Goal: Transaction & Acquisition: Purchase product/service

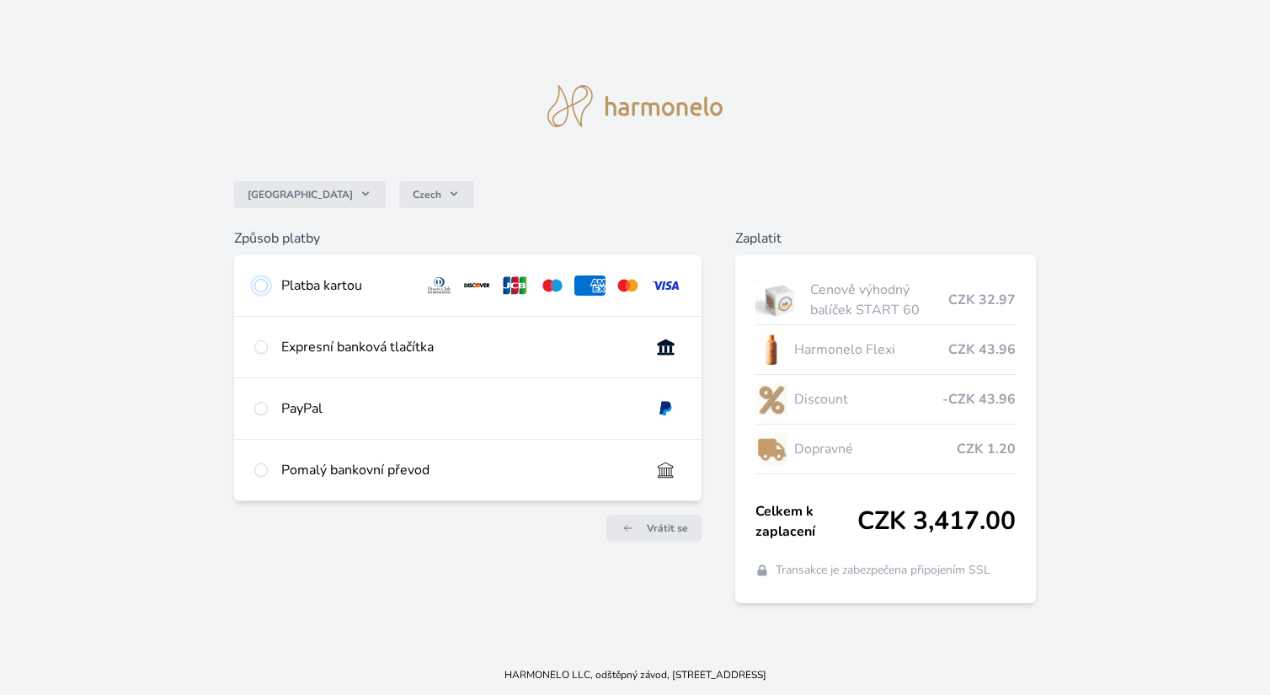
click at [262, 279] on input "radio" at bounding box center [260, 285] width 13 height 13
radio input "true"
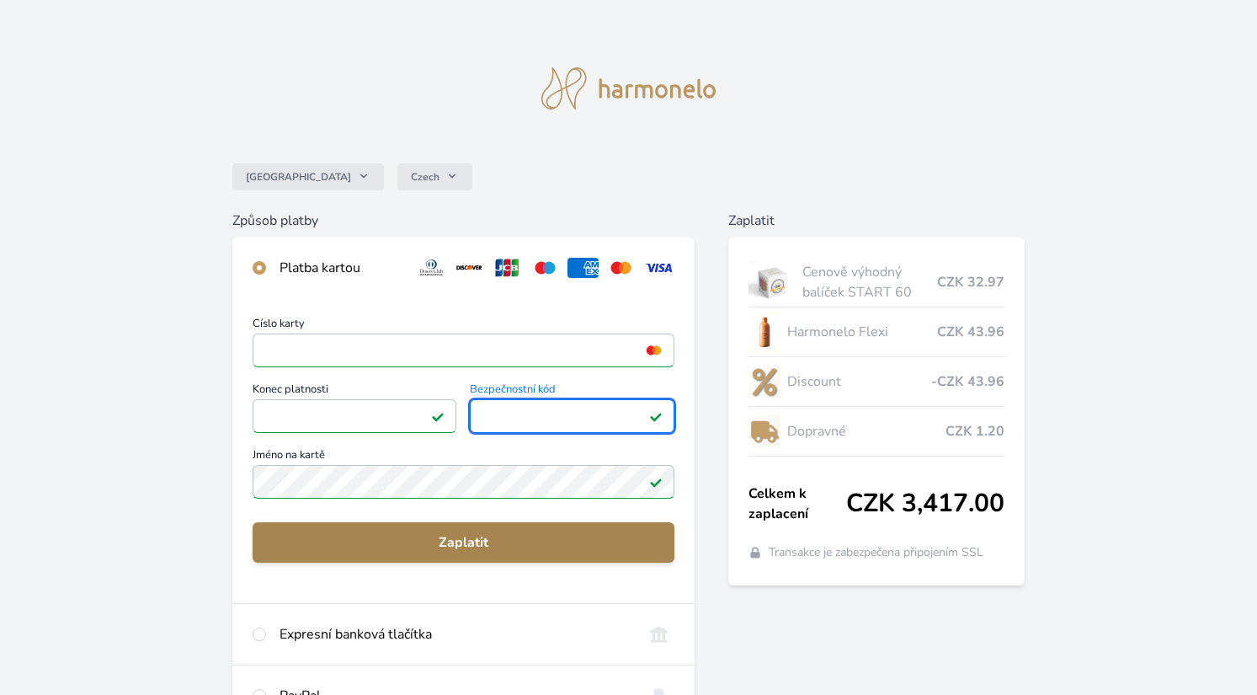
click at [451, 546] on span "Zaplatit" at bounding box center [463, 542] width 395 height 20
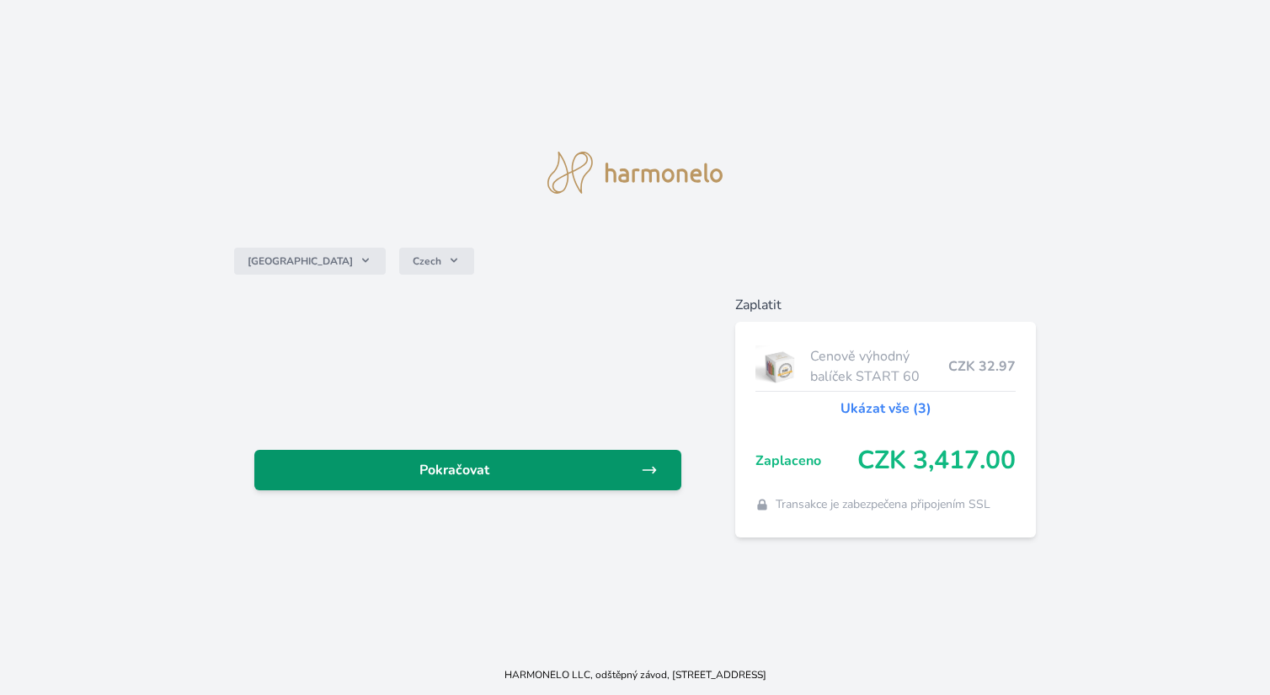
click at [446, 454] on link "Pokračovat" at bounding box center [467, 470] width 427 height 40
